Goal: Understand process/instructions: Learn how to perform a task or action

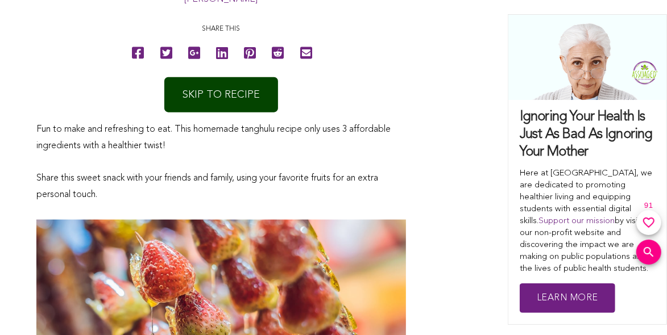
scroll to position [682, 0]
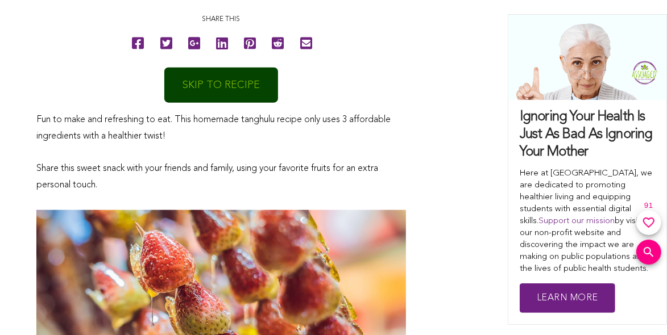
click at [195, 86] on link "SKIP TO RECIPE" at bounding box center [221, 85] width 114 height 35
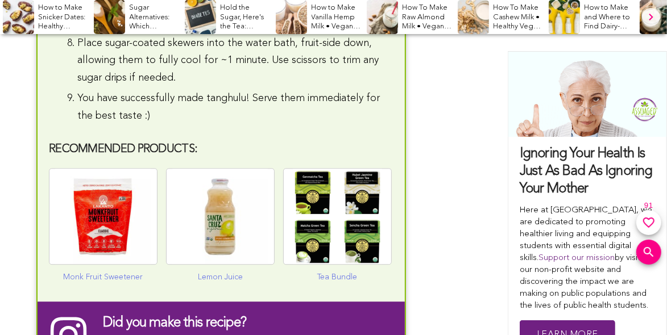
scroll to position [3737, 0]
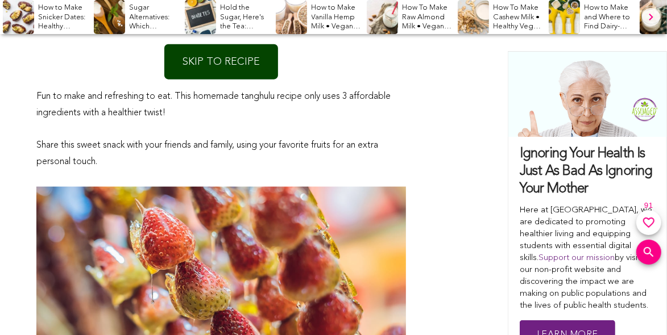
scroll to position [625, 0]
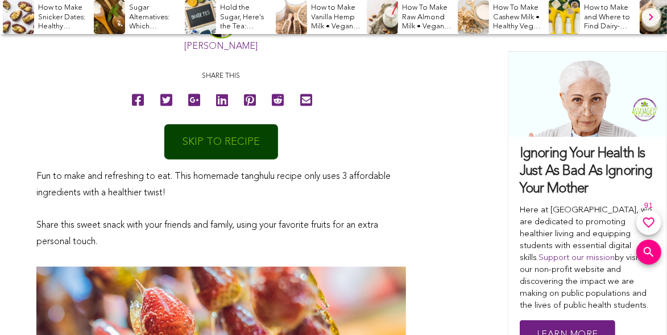
click at [185, 141] on link "SKIP TO RECIPE" at bounding box center [221, 141] width 114 height 35
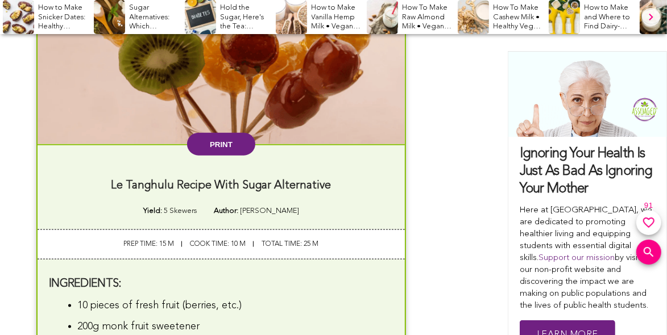
scroll to position [2941, 0]
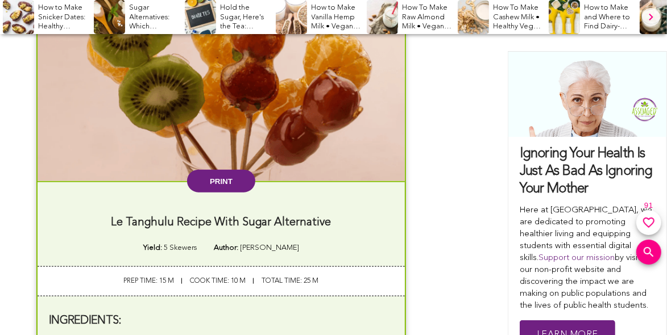
drag, startPoint x: 199, startPoint y: 171, endPoint x: 134, endPoint y: 269, distance: 118.0
click at [199, 171] on button "Print" at bounding box center [221, 181] width 68 height 23
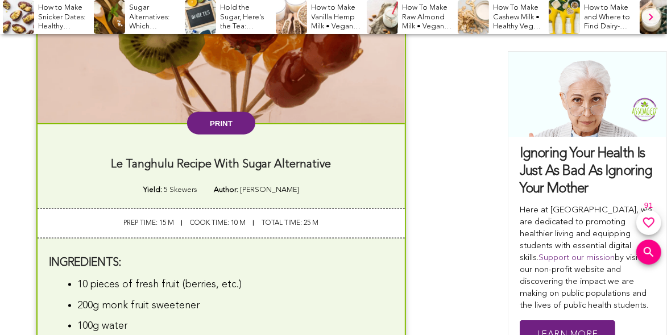
scroll to position [2997, 0]
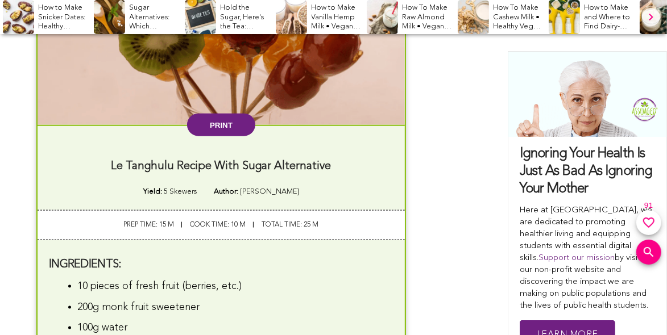
click at [208, 114] on button "Print" at bounding box center [221, 125] width 68 height 23
